Goal: Task Accomplishment & Management: Manage account settings

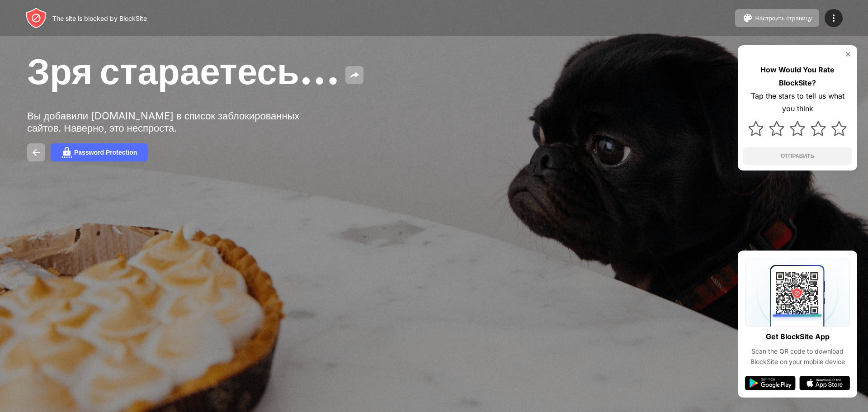
click at [340, 122] on div "Зря стараетесь… Вы добавили [DOMAIN_NAME] в список заблокированных сайтов. Наве…" at bounding box center [434, 105] width 868 height 210
click at [38, 150] on img at bounding box center [36, 152] width 11 height 11
click at [111, 151] on div "Password Protection" at bounding box center [105, 152] width 63 height 7
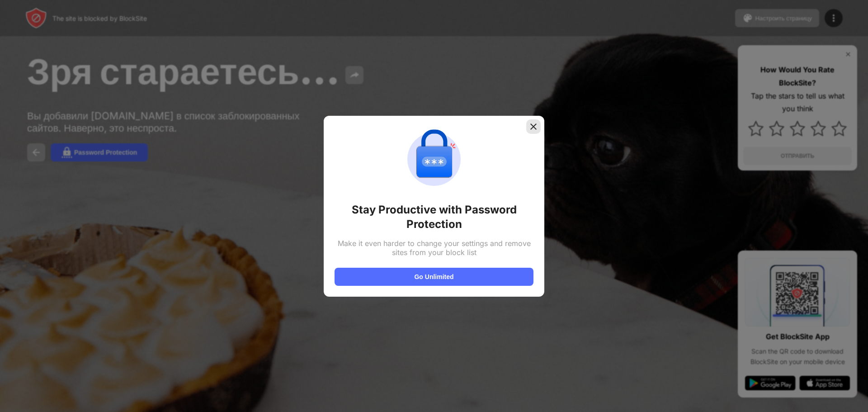
click at [531, 128] on img at bounding box center [533, 126] width 9 height 9
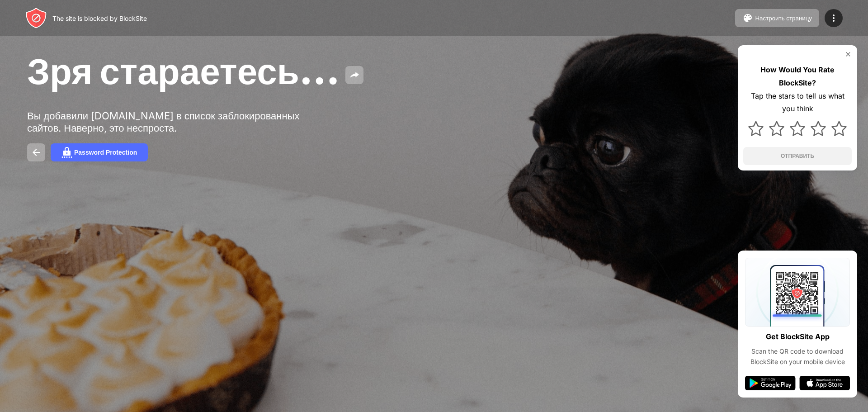
click at [852, 55] on img at bounding box center [848, 54] width 7 height 7
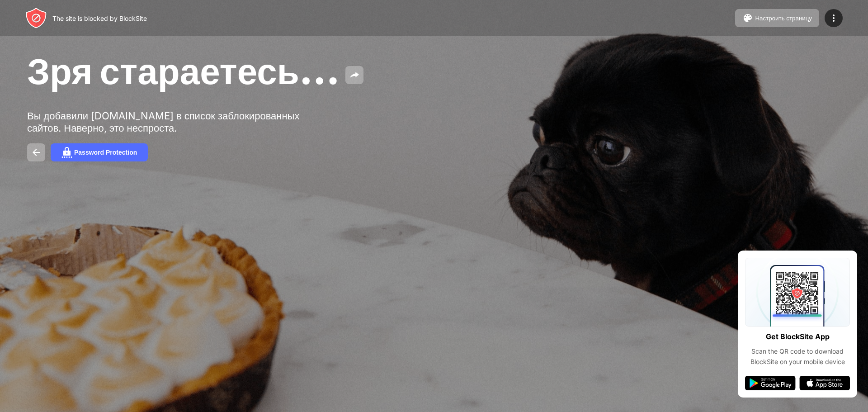
click at [834, 28] on div "The site is blocked by BlockSite Настроить страницу Изменить черный список Пере…" at bounding box center [434, 18] width 868 height 36
click at [834, 24] on div at bounding box center [834, 18] width 18 height 18
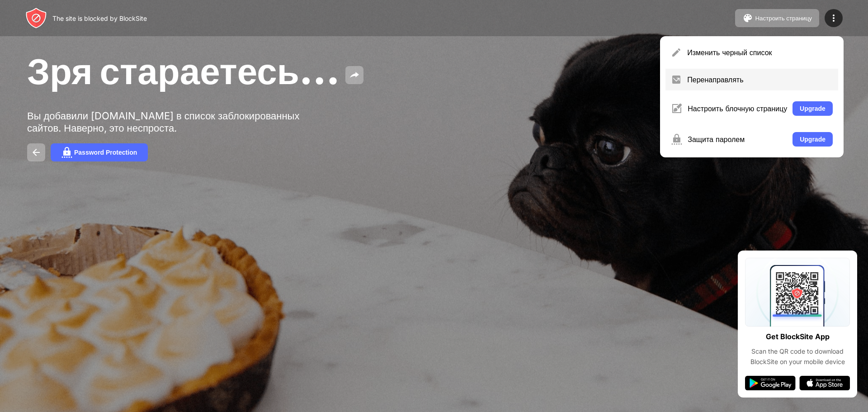
click at [734, 82] on div "Перенаправлять" at bounding box center [760, 79] width 146 height 9
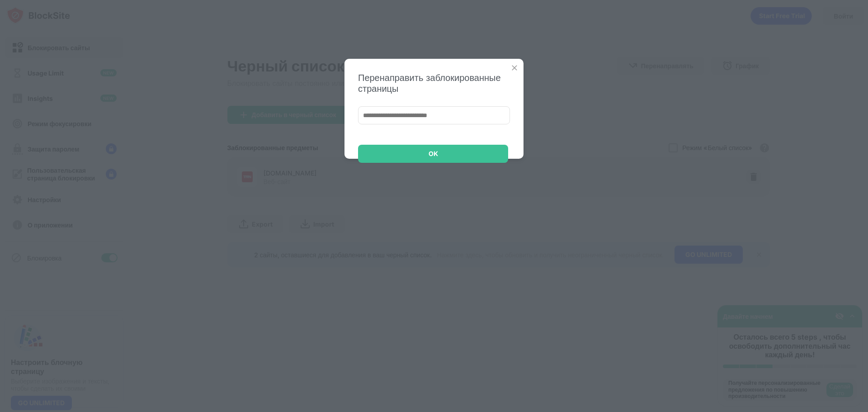
click at [434, 147] on div "OK" at bounding box center [433, 154] width 150 height 18
click at [424, 156] on div "OK" at bounding box center [433, 154] width 150 height 18
click at [433, 114] on input at bounding box center [434, 115] width 152 height 18
click at [513, 64] on img at bounding box center [514, 67] width 9 height 9
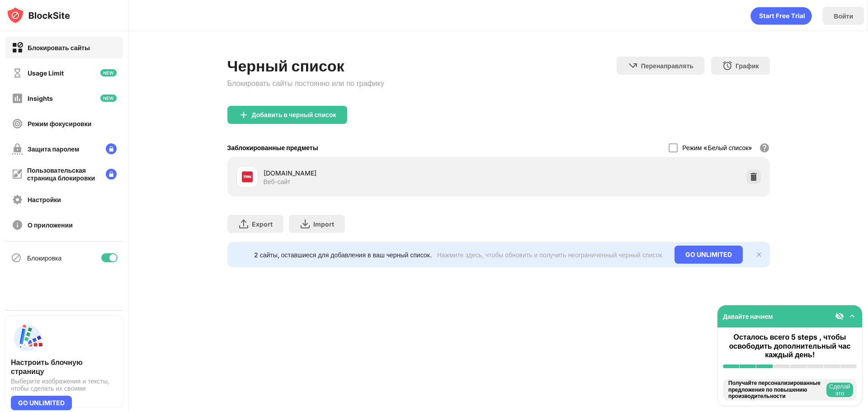
click at [751, 175] on img at bounding box center [753, 176] width 9 height 9
